Goal: Information Seeking & Learning: Learn about a topic

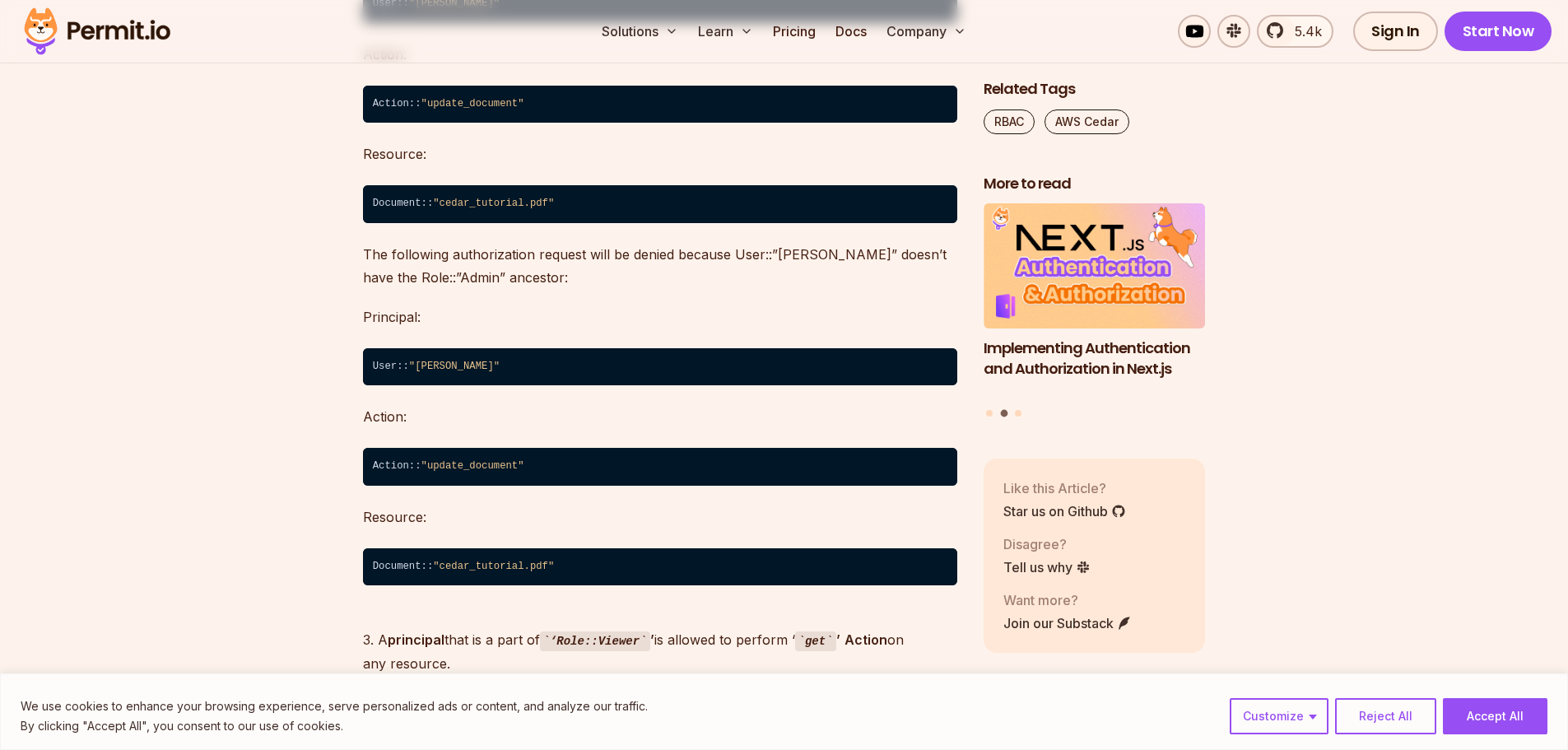
scroll to position [8320, 0]
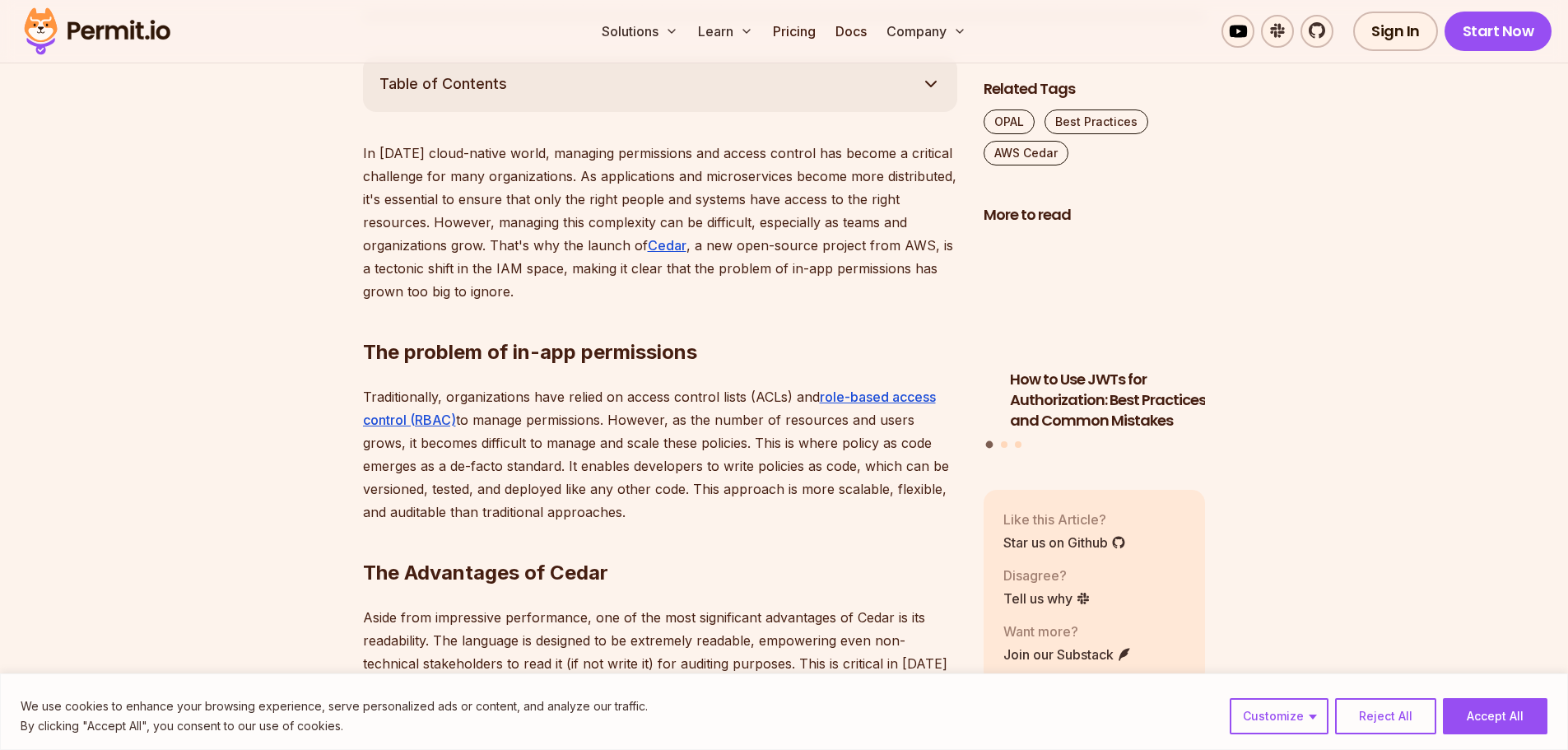
scroll to position [987, 0]
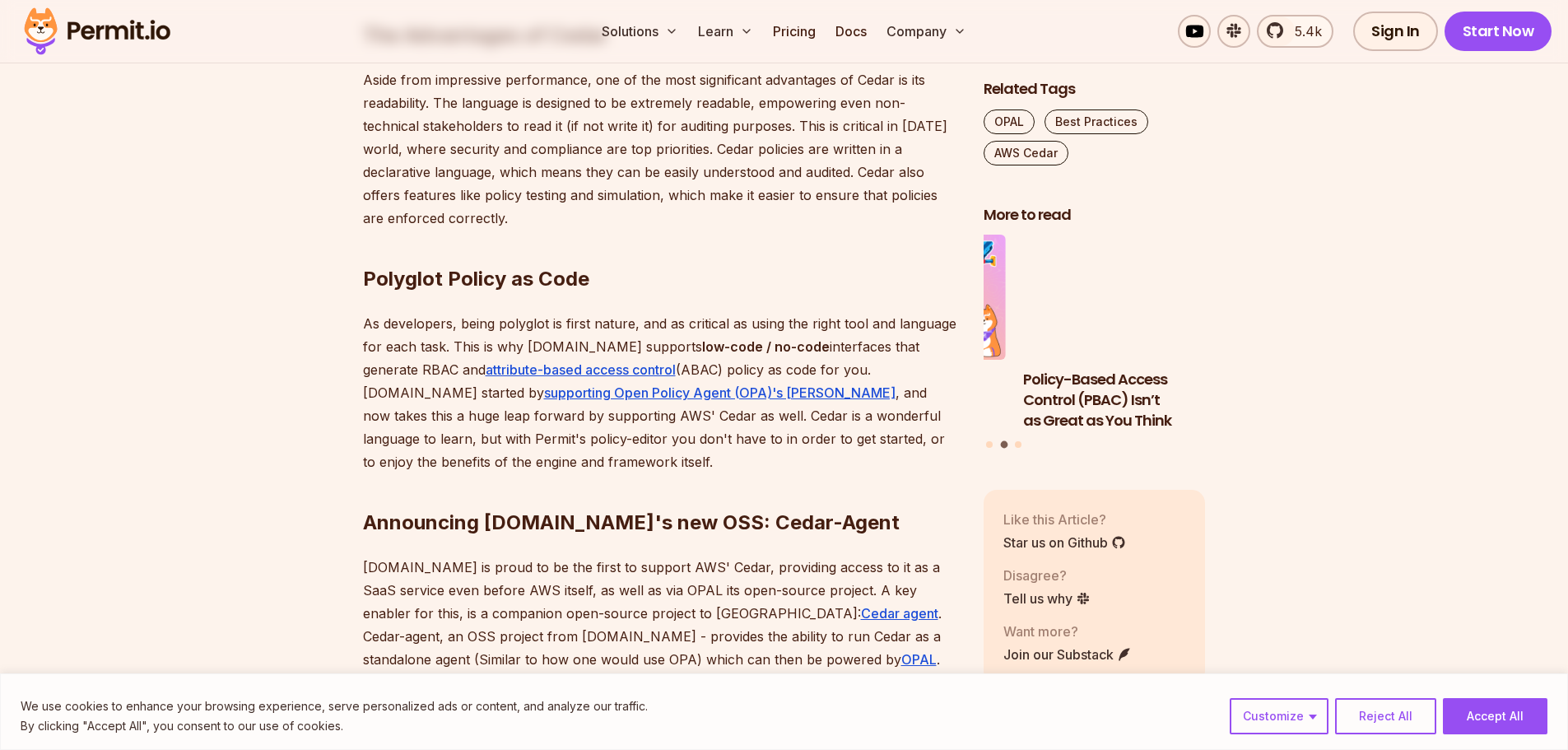
scroll to position [1481, 0]
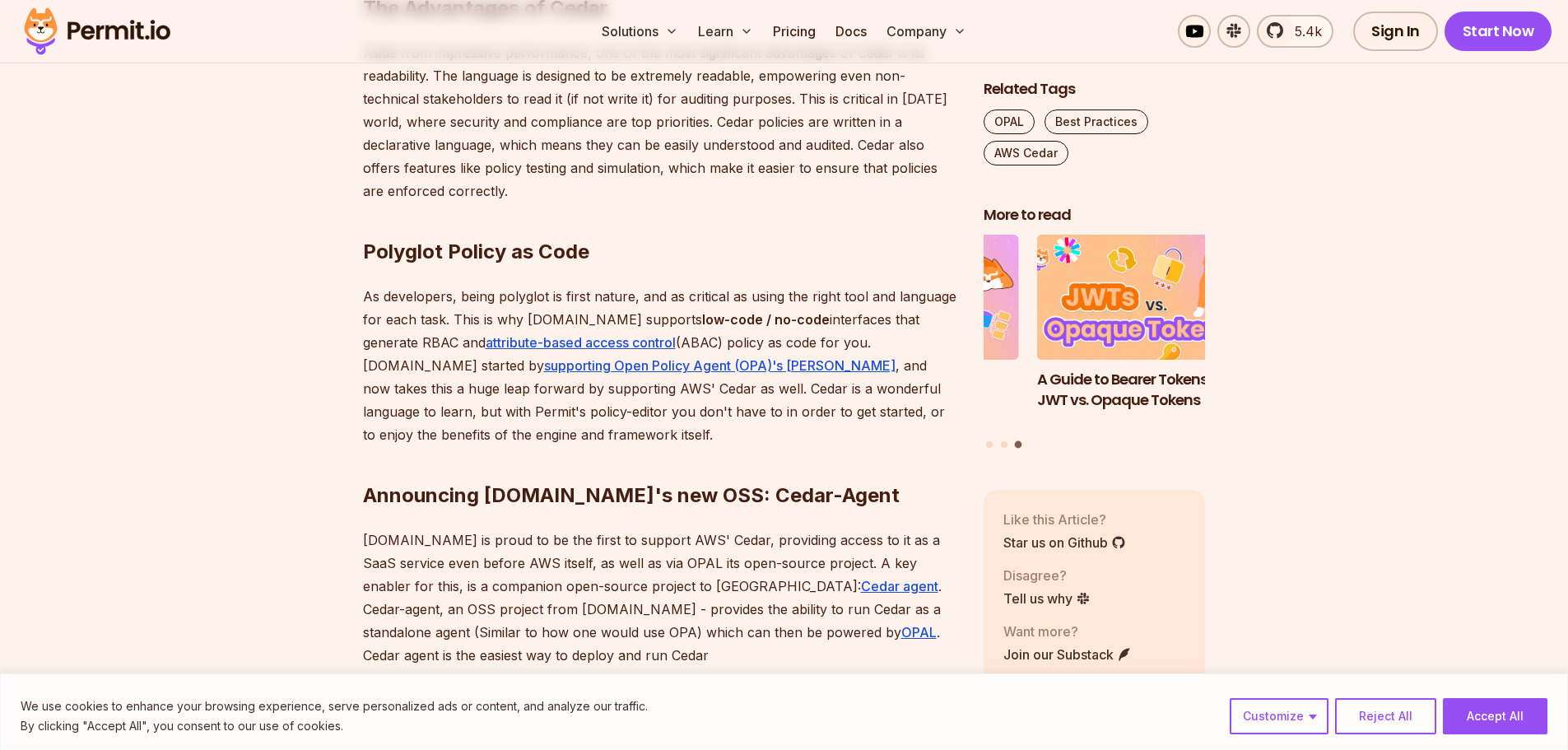
click at [261, 390] on section "Table of Contents In today's cloud-native world, managing permissions and acces…" at bounding box center [784, 599] width 1568 height 2215
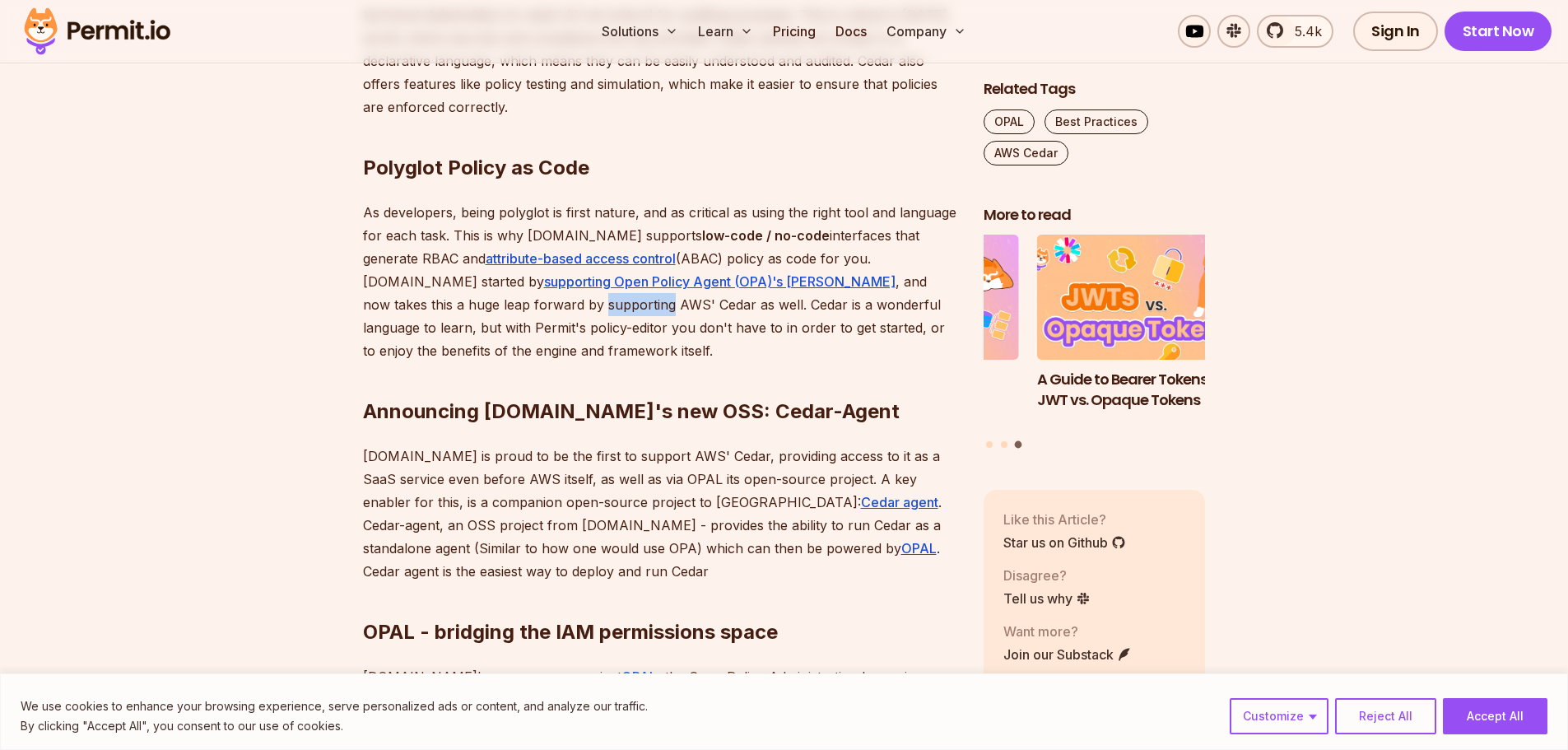
scroll to position [1646, 0]
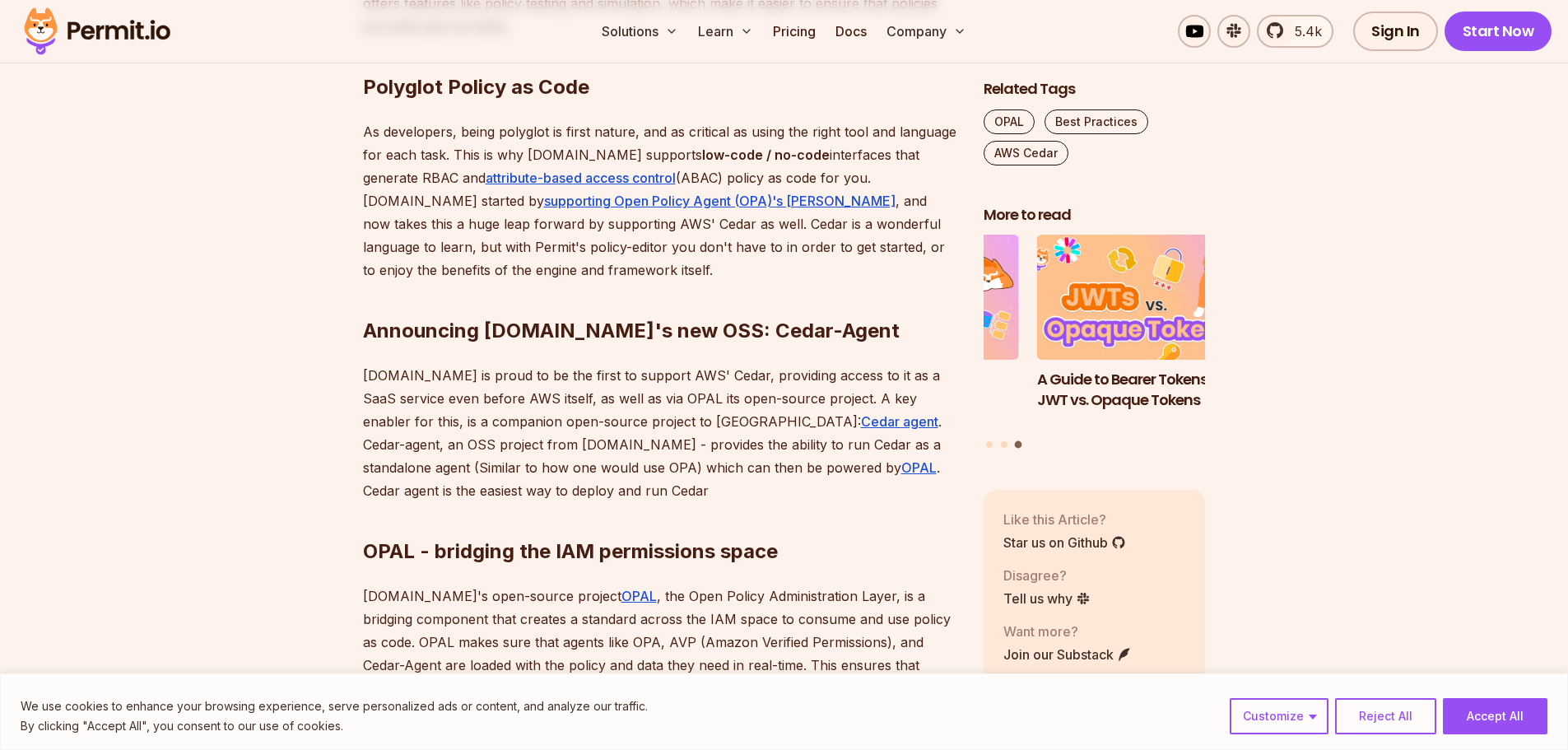
click at [285, 296] on section "Table of Contents In today's cloud-native world, managing permissions and acces…" at bounding box center [784, 434] width 1568 height 2215
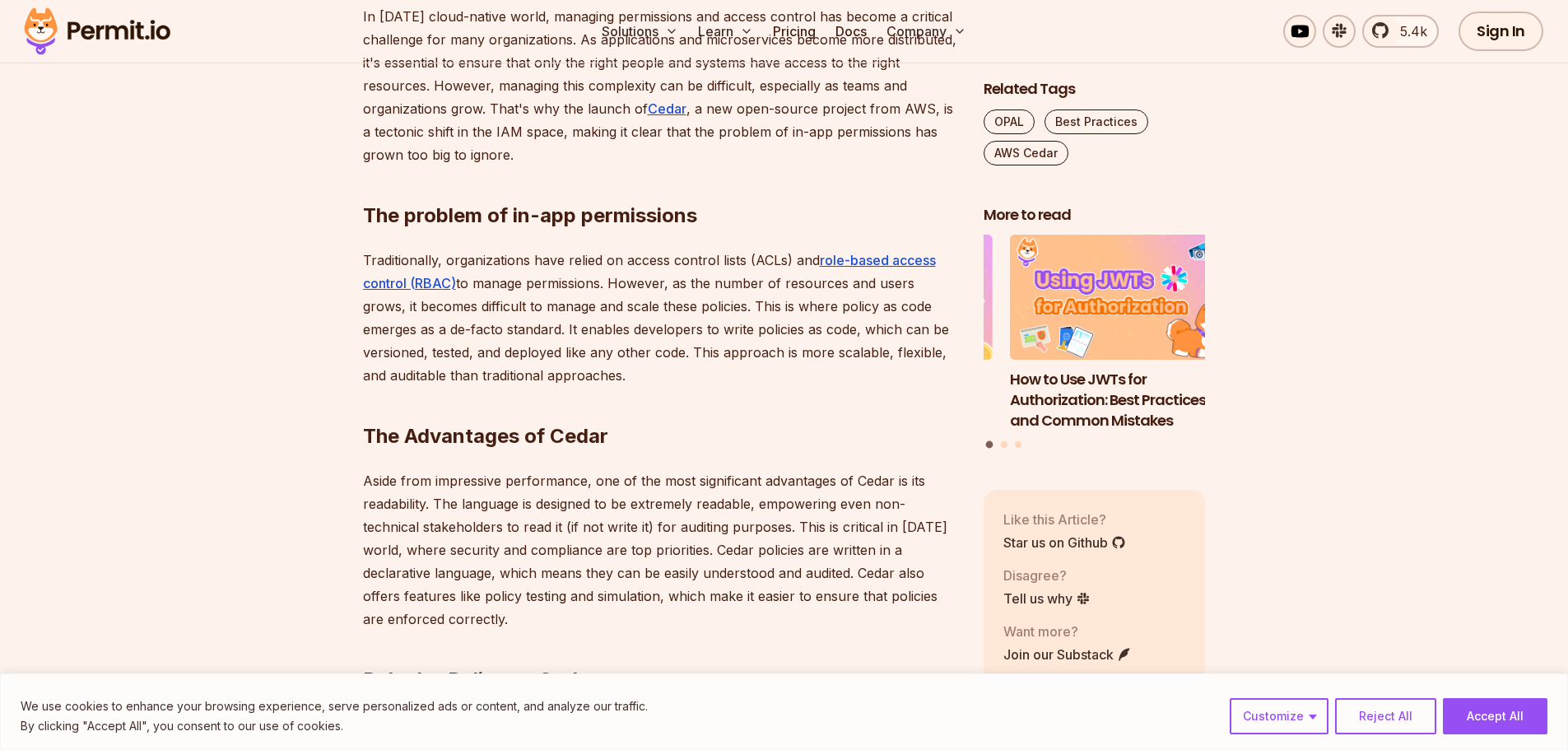
scroll to position [0, 0]
